Goal: Task Accomplishment & Management: Manage account settings

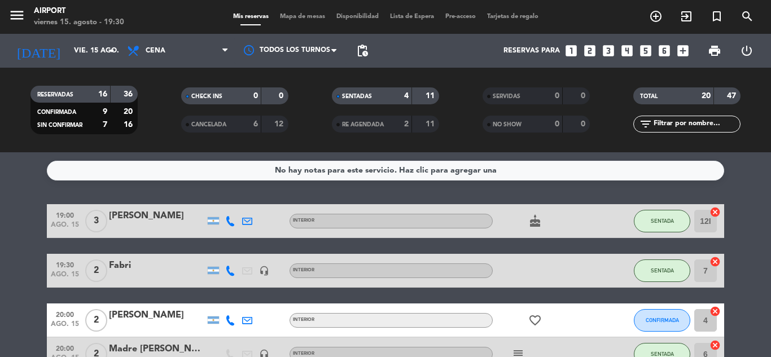
click at [760, 179] on service-notes "No hay notas para este servicio. Haz clic para agregar una" at bounding box center [385, 171] width 771 height 20
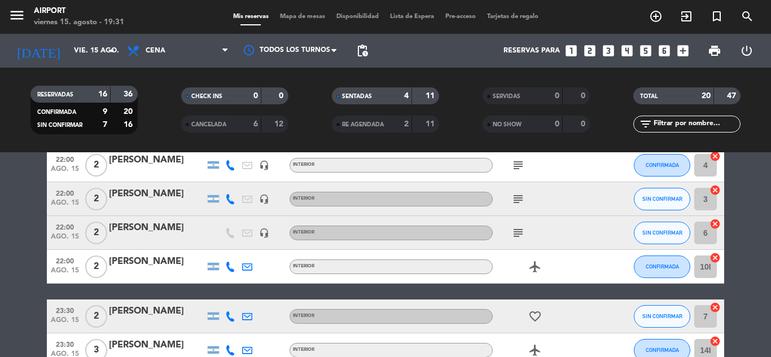
scroll to position [608, 0]
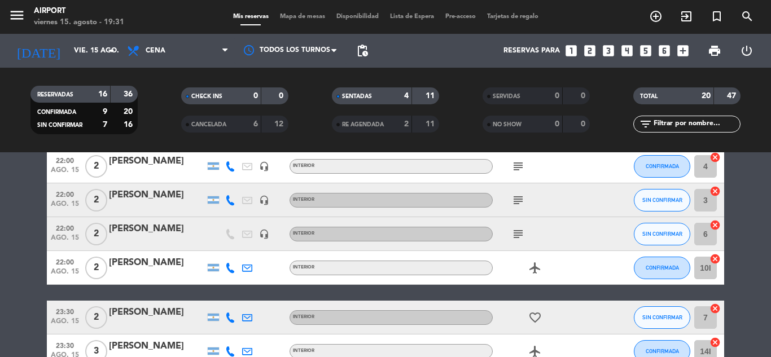
click at [96, 93] on div "16" at bounding box center [96, 94] width 23 height 13
click at [96, 46] on input "vie. 15 ago." at bounding box center [115, 50] width 95 height 19
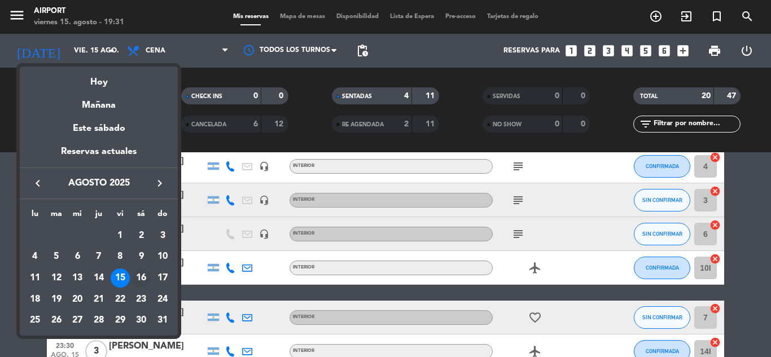
click at [140, 280] on div "16" at bounding box center [140, 278] width 19 height 19
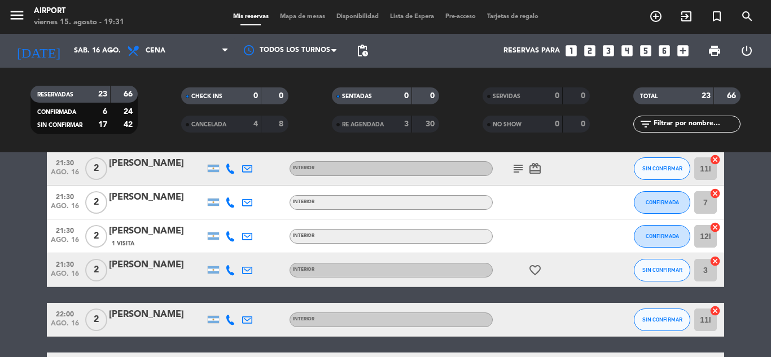
click at [735, 234] on bookings-row "18:00 [DATE] 2 [PERSON_NAME] INTERIOR SIN CONFIRMAR 12I cancel 18:00 [DATE] 2 […" at bounding box center [385, 33] width 771 height 873
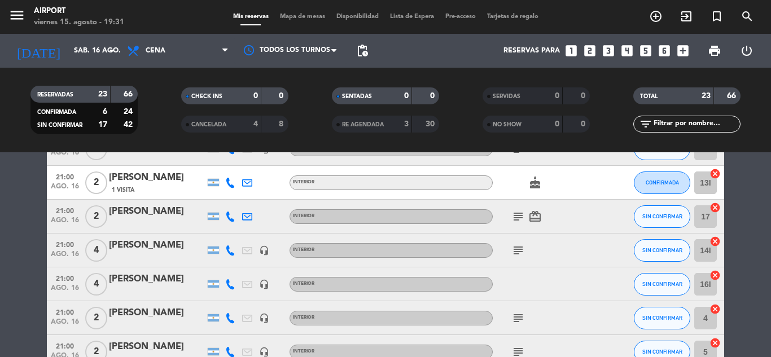
scroll to position [190, 0]
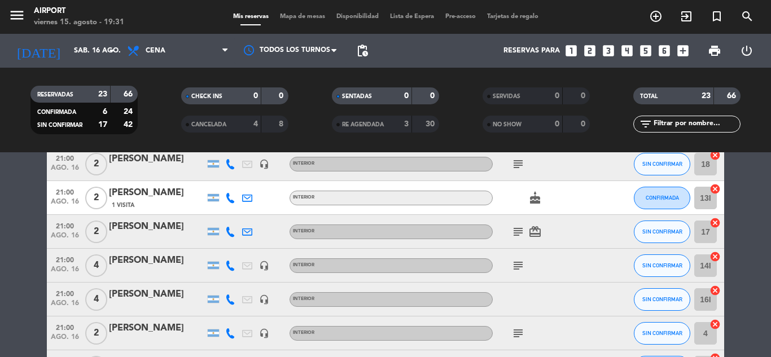
click at [514, 227] on icon "subject" at bounding box center [518, 232] width 14 height 14
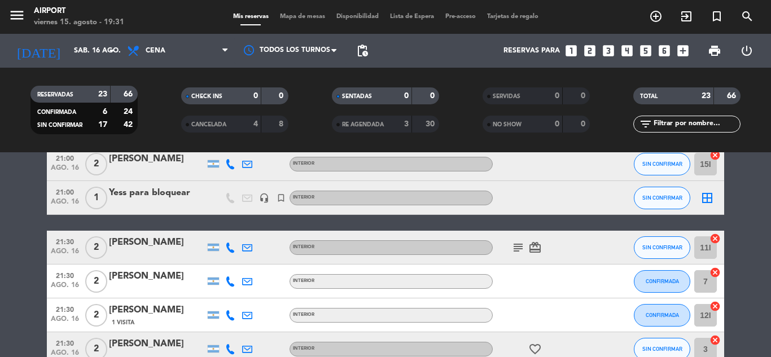
scroll to position [551, 0]
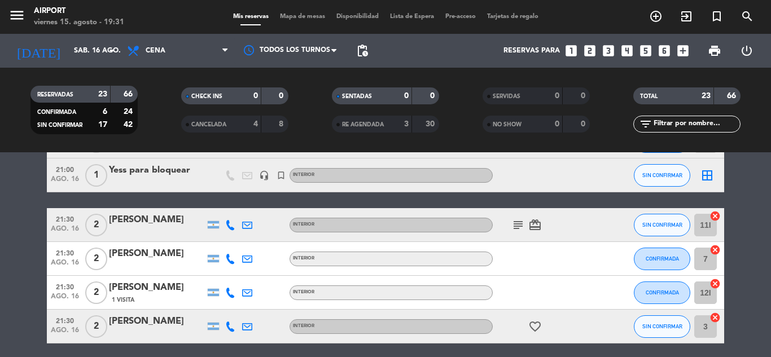
click at [514, 227] on icon "subject" at bounding box center [518, 225] width 14 height 14
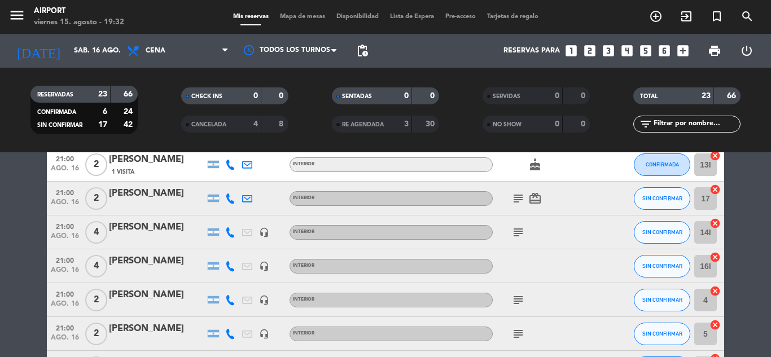
scroll to position [223, 0]
click at [227, 199] on icon at bounding box center [230, 199] width 10 height 10
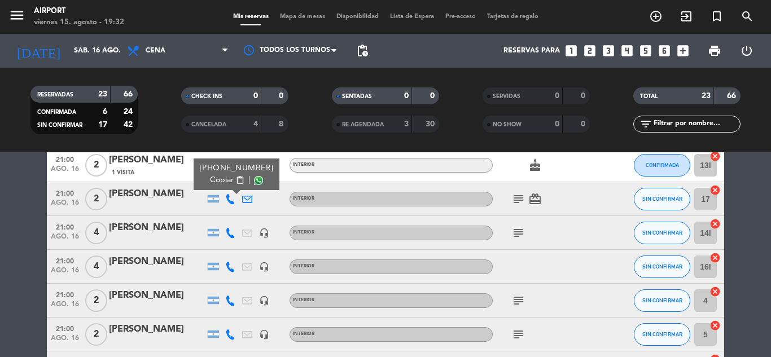
click at [236, 178] on span "content_paste" at bounding box center [240, 180] width 8 height 8
click at [92, 46] on input "sáb. 16 ago." at bounding box center [115, 50] width 95 height 19
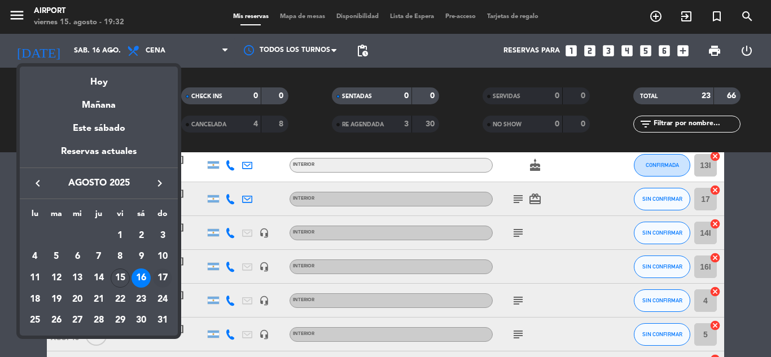
click at [162, 273] on div "17" at bounding box center [162, 278] width 19 height 19
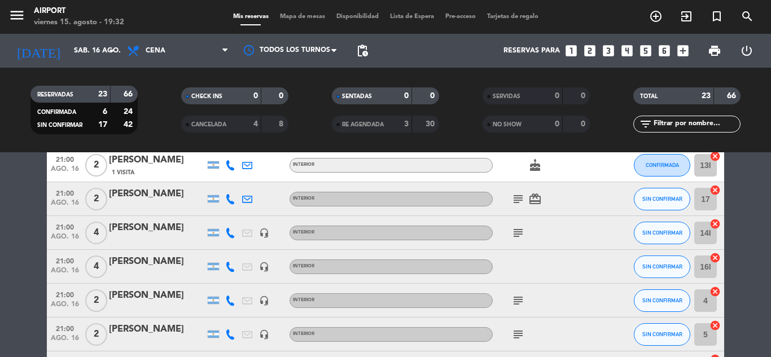
type input "dom. 17 ago."
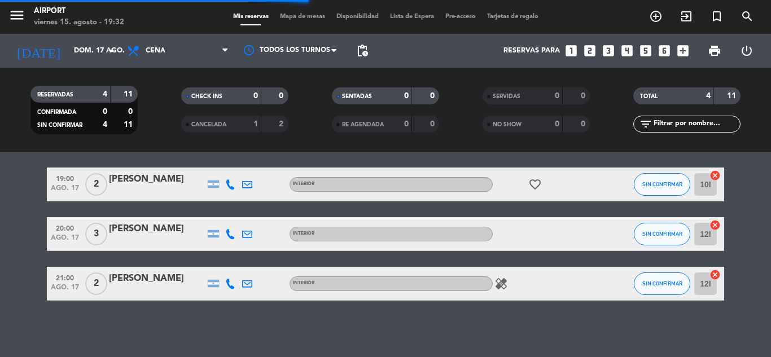
scroll to position [86, 0]
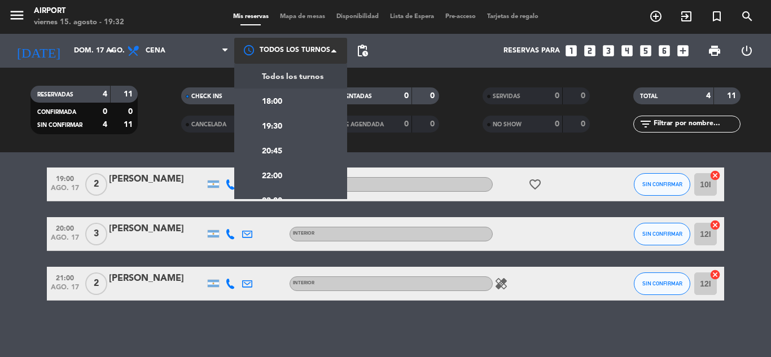
click at [272, 46] on div at bounding box center [290, 50] width 113 height 25
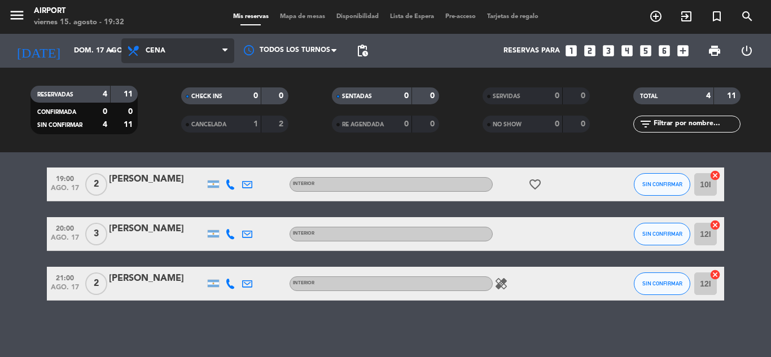
click at [209, 46] on span "Cena" at bounding box center [177, 50] width 113 height 25
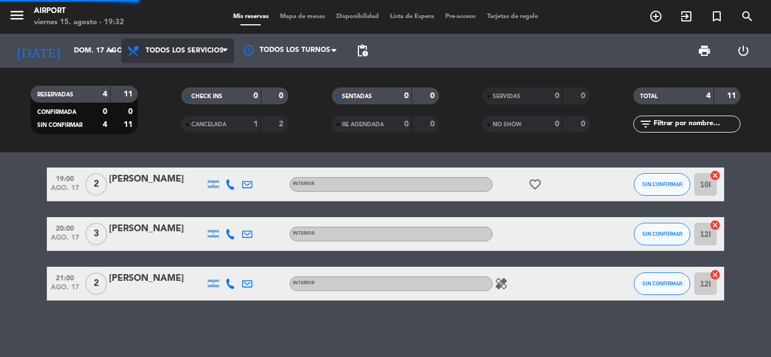
click at [199, 72] on div "menu Airport [DATE] 15. agosto - 19:32 Mis reservas Mapa de mesas Disponibilida…" at bounding box center [385, 76] width 771 height 152
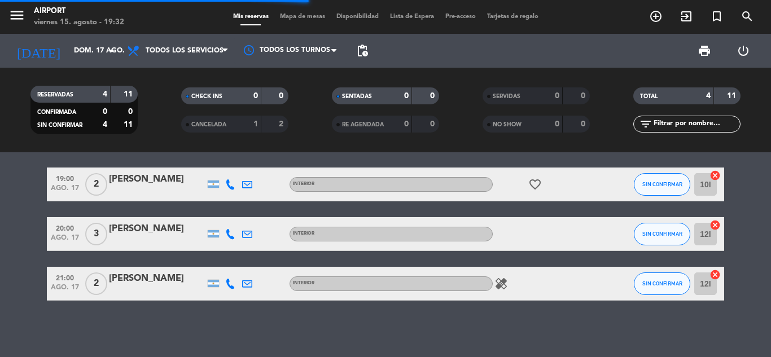
scroll to position [58, 0]
